Goal: Task Accomplishment & Management: Manage account settings

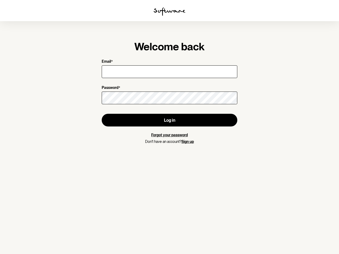
click at [170, 12] on img at bounding box center [170, 11] width 32 height 8
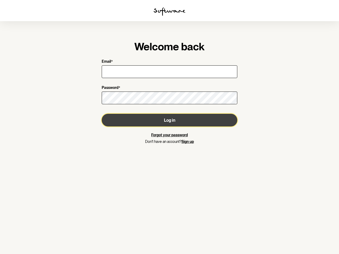
click at [170, 120] on button "Log in" at bounding box center [170, 120] width 136 height 13
